Goal: Unclear

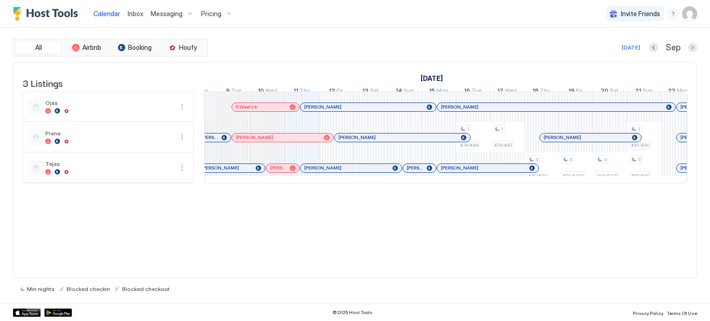
click at [373, 111] on div at bounding box center [373, 107] width 7 height 7
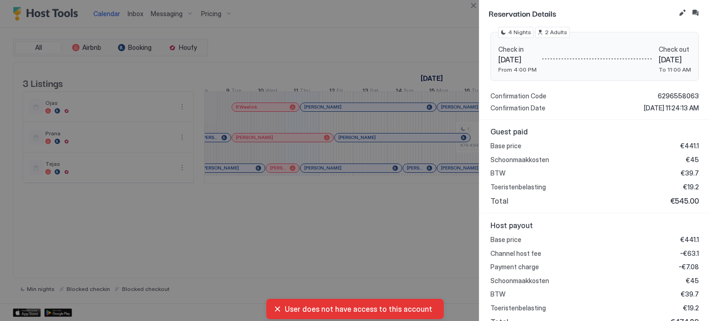
scroll to position [175, 0]
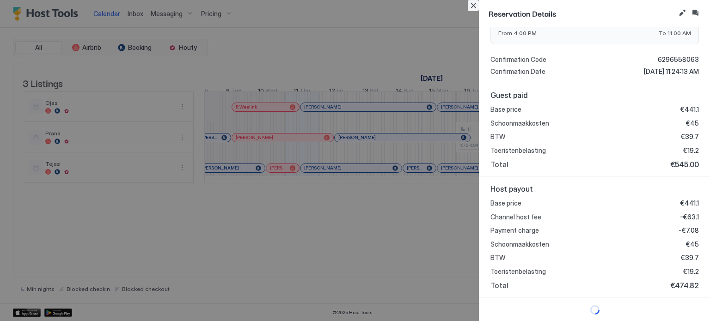
click at [471, 9] on button "Close" at bounding box center [473, 5] width 11 height 11
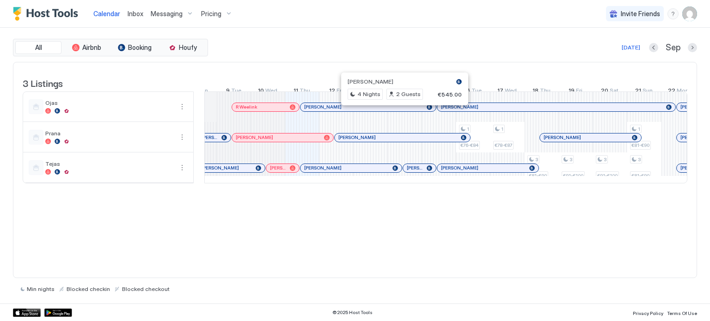
click at [400, 111] on div at bounding box center [400, 107] width 7 height 7
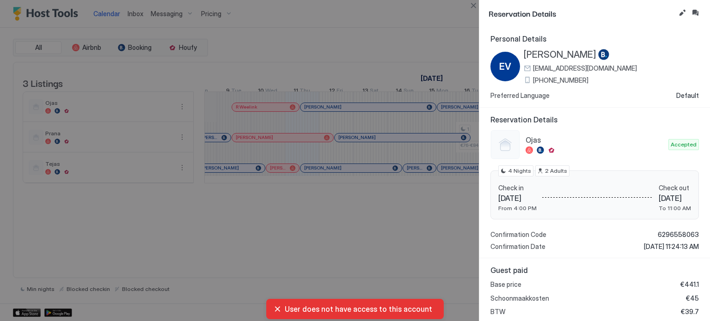
click at [365, 32] on div at bounding box center [355, 160] width 710 height 321
click at [476, 7] on button "Close" at bounding box center [473, 5] width 11 height 11
